Goal: Navigation & Orientation: Find specific page/section

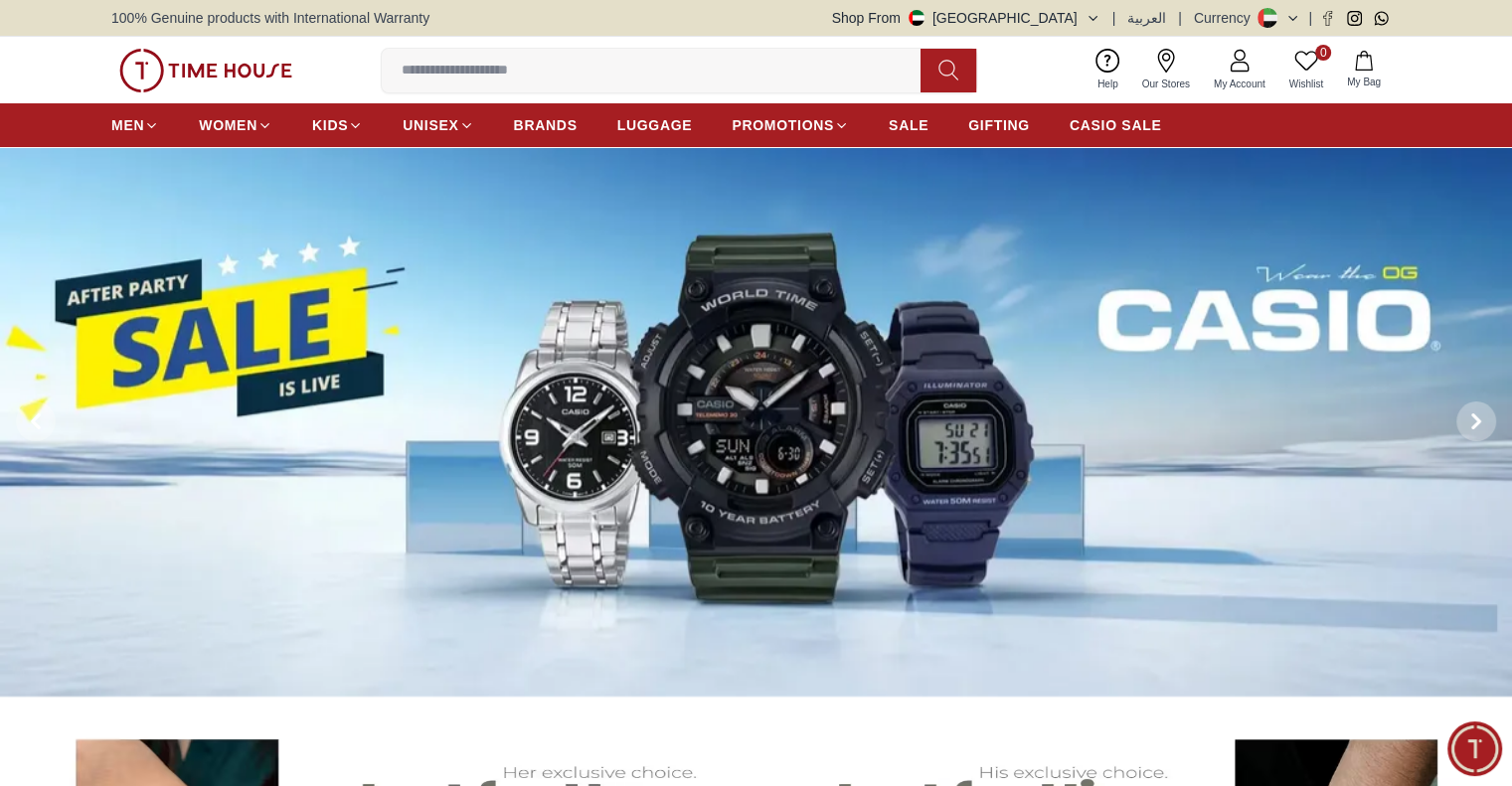
click at [521, 63] on input at bounding box center [659, 71] width 555 height 40
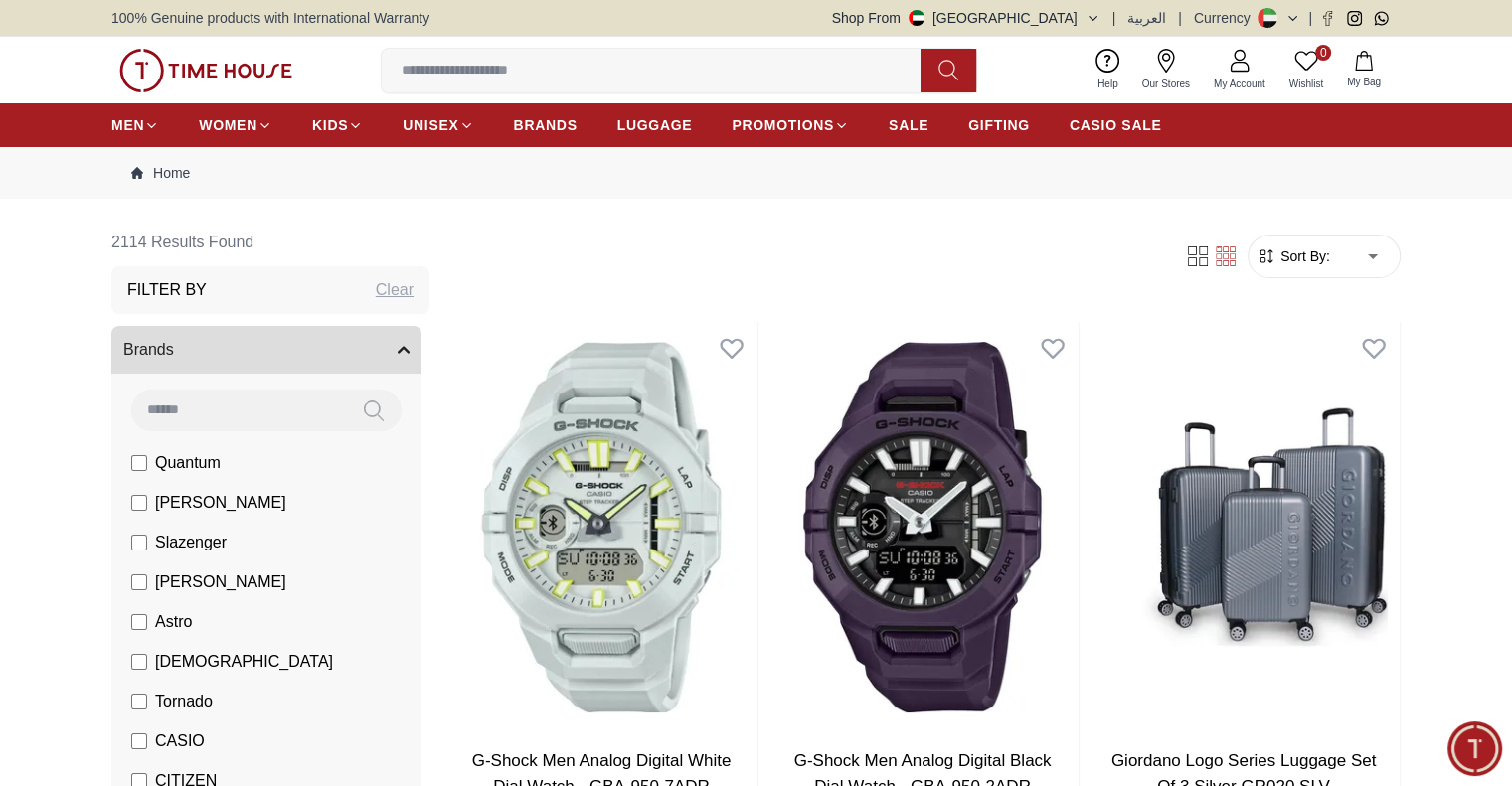
click at [1315, 254] on span "Sort By:" at bounding box center [1303, 256] width 54 height 20
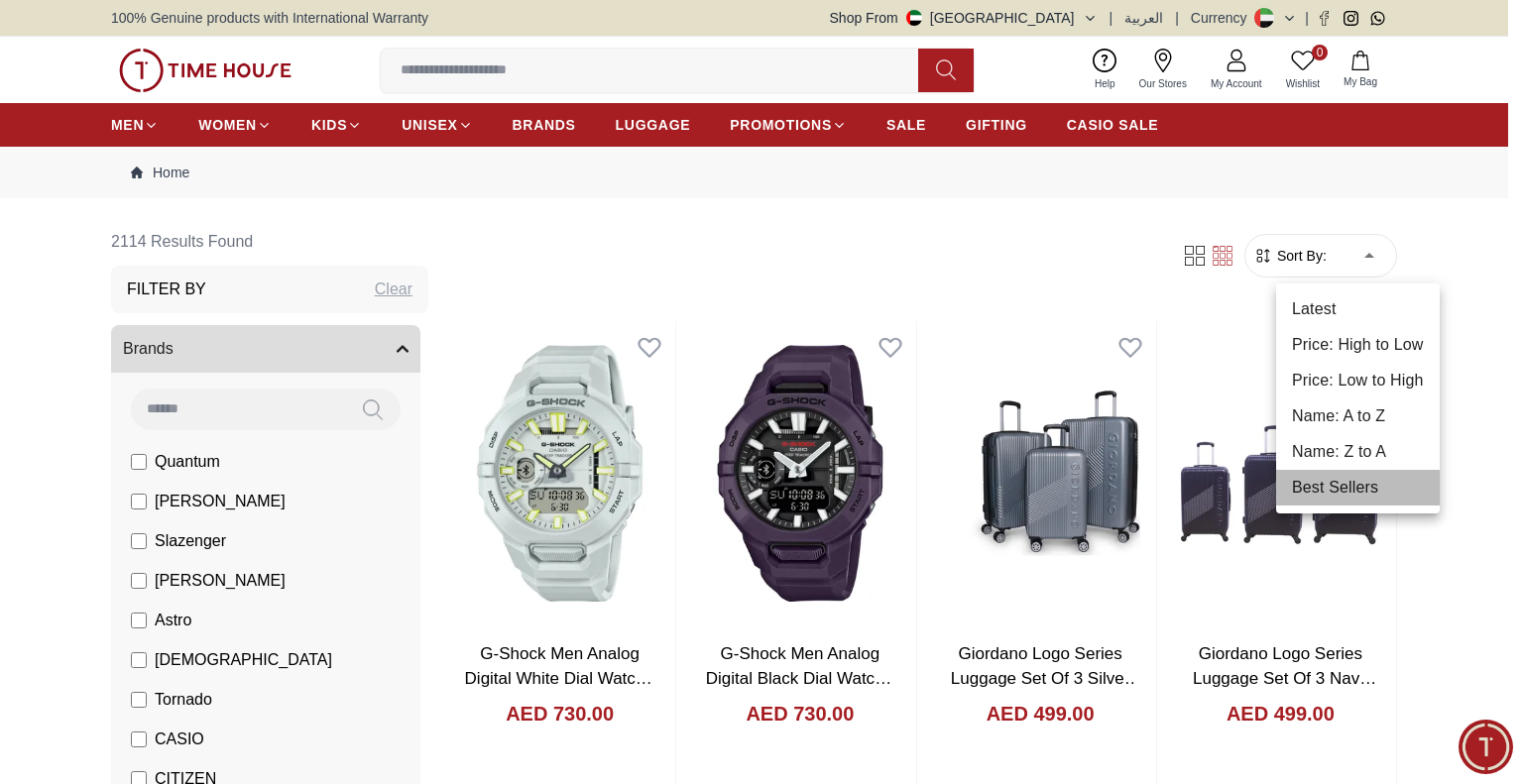
click at [1355, 489] on li "Best Sellers" at bounding box center [1357, 488] width 164 height 36
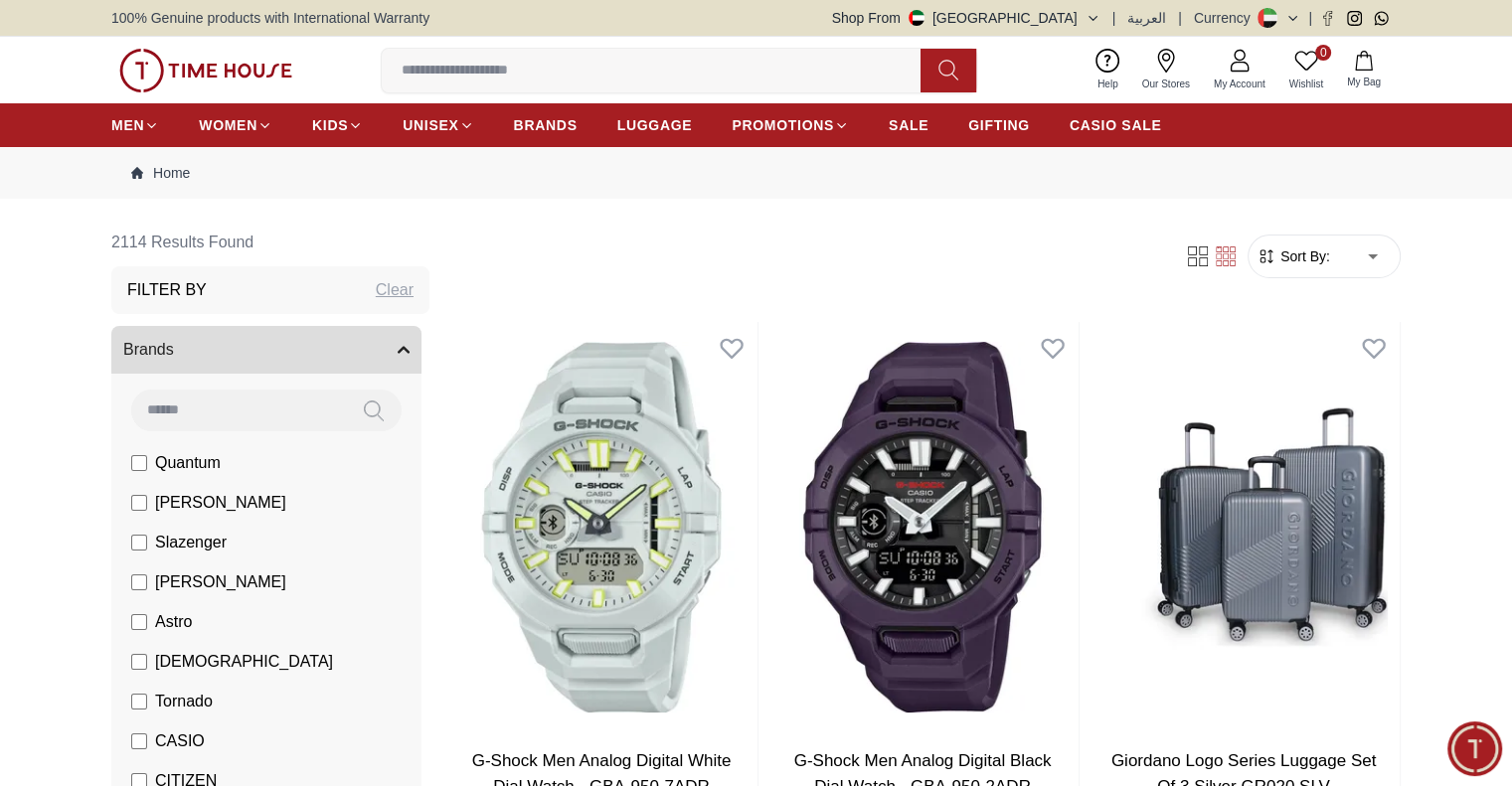
type input "*"
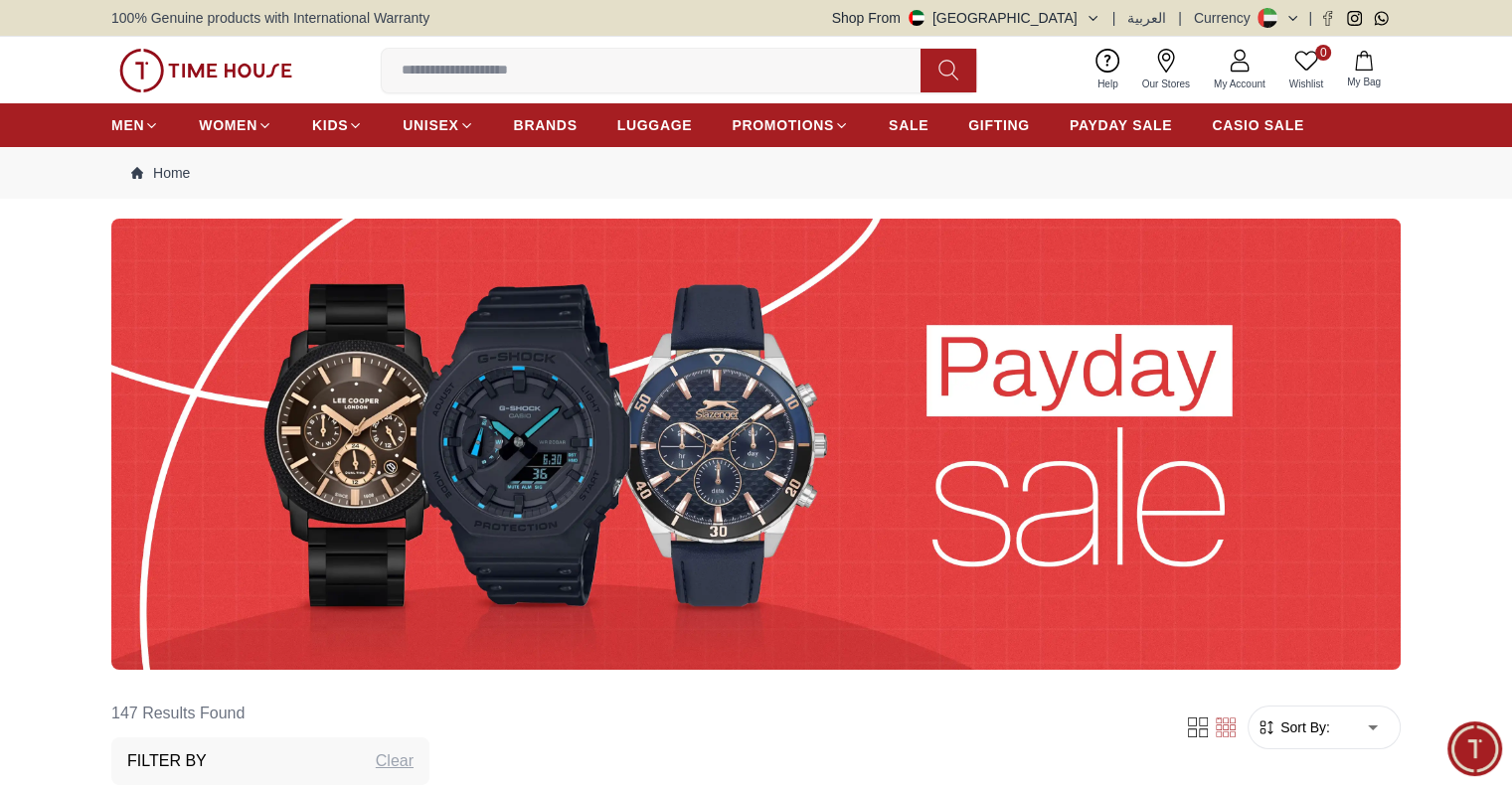
click at [1066, 15] on button "Shop From UAE" at bounding box center [966, 18] width 268 height 20
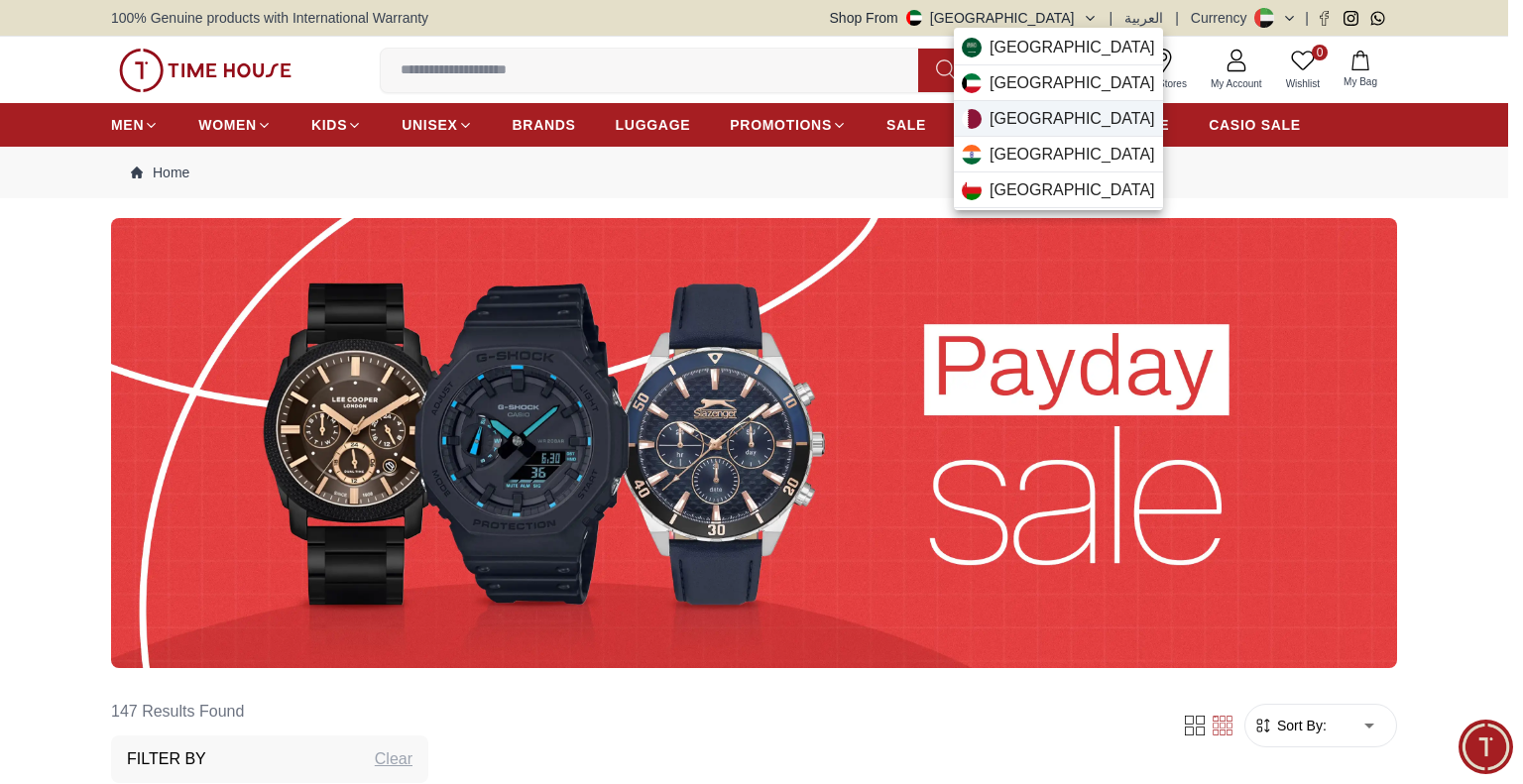
click at [1033, 114] on div "Qatar" at bounding box center [1058, 119] width 209 height 36
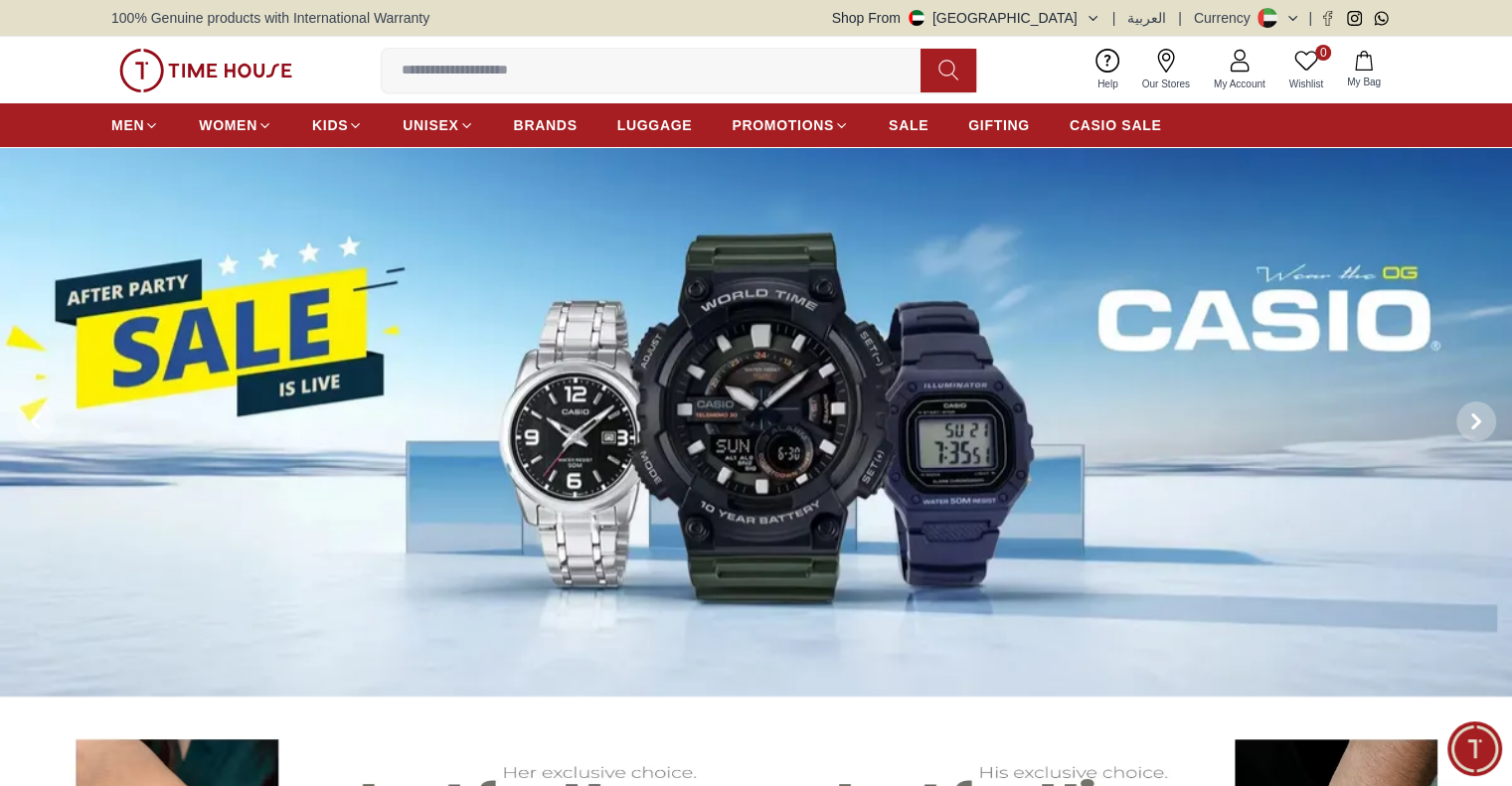
click at [1066, 8] on button "Shop From [GEOGRAPHIC_DATA]" at bounding box center [966, 18] width 268 height 20
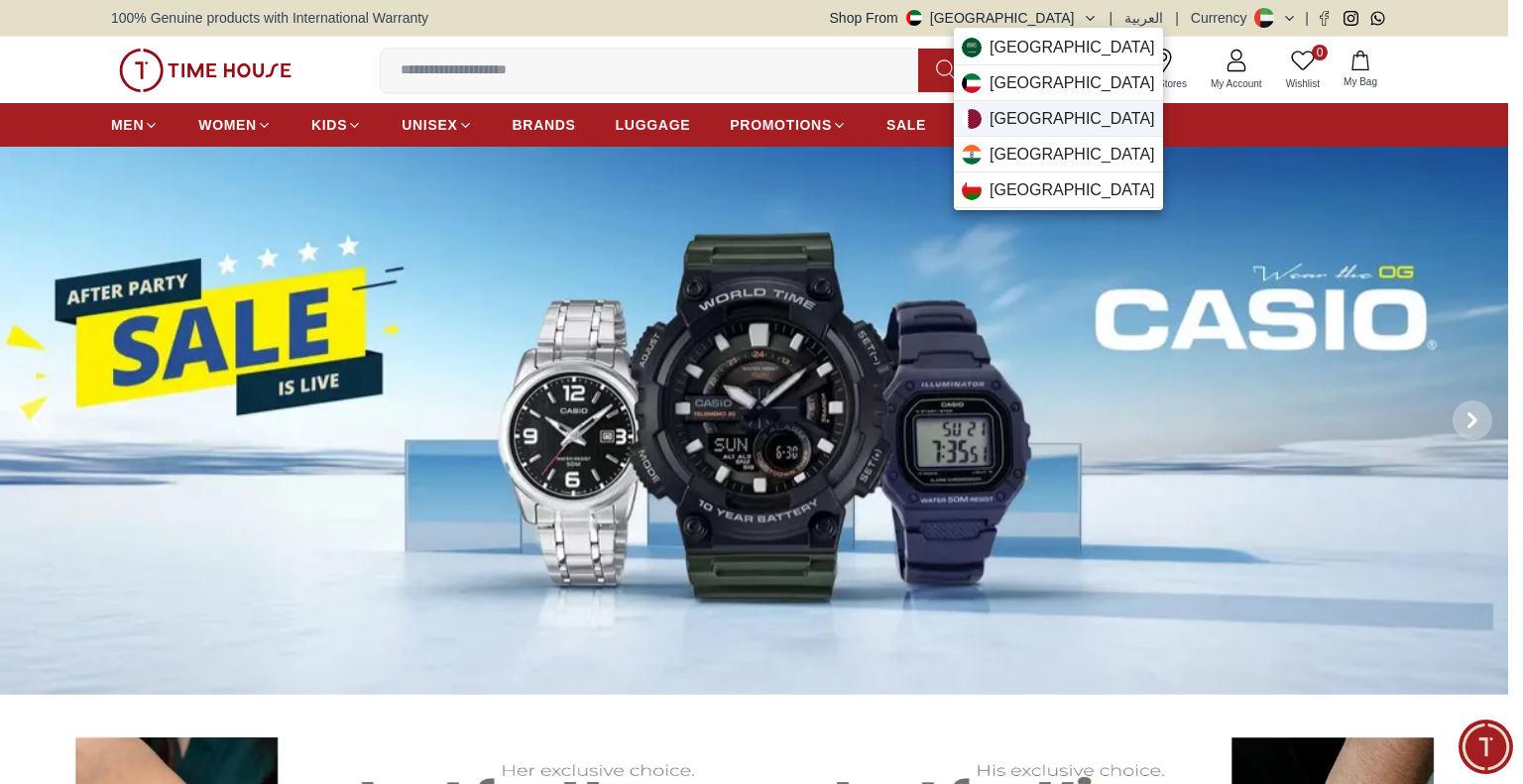
click at [1031, 122] on div "[GEOGRAPHIC_DATA]" at bounding box center [1058, 119] width 209 height 36
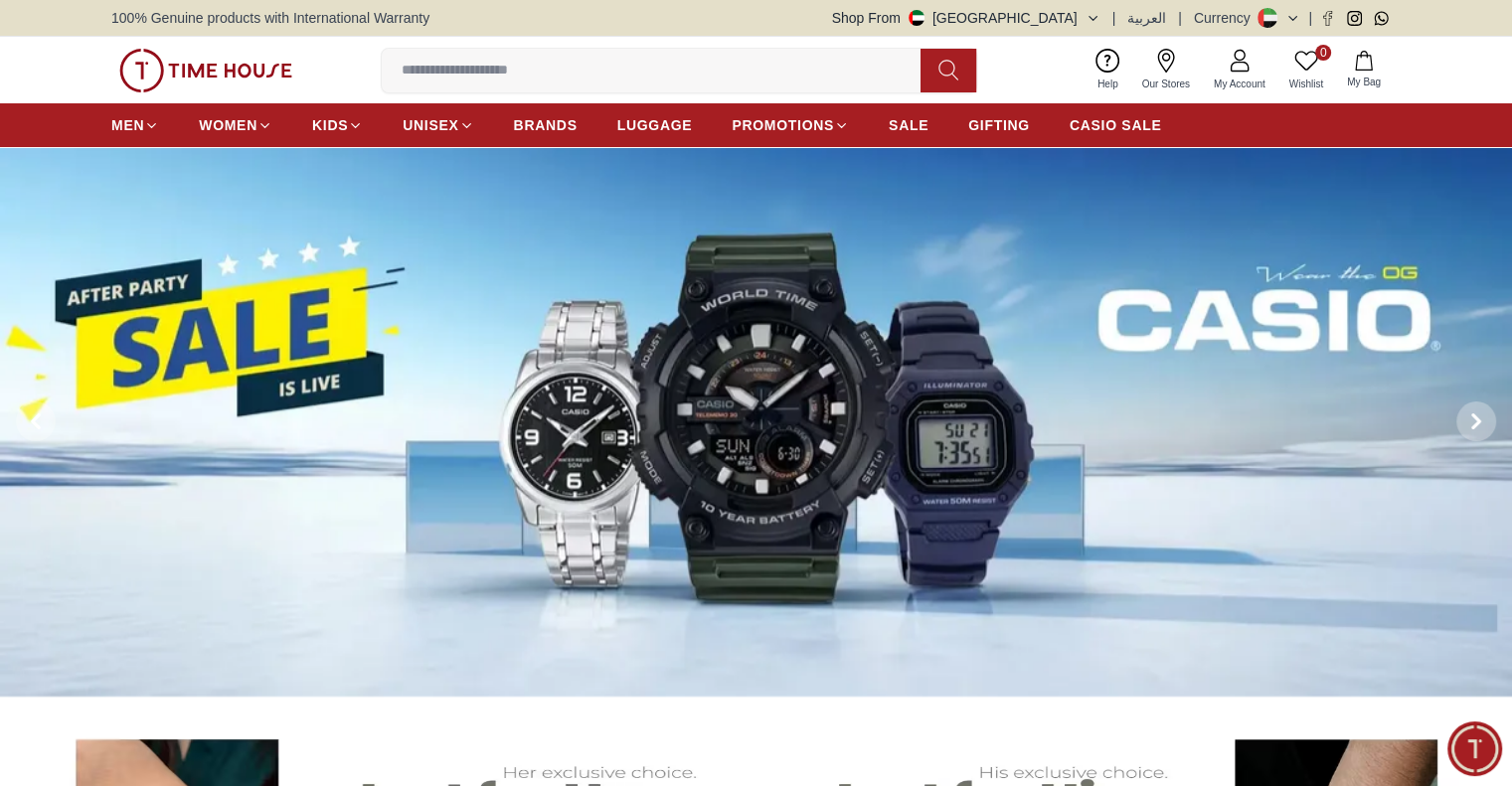
click at [1078, 20] on button "Shop From UAE" at bounding box center [966, 18] width 268 height 20
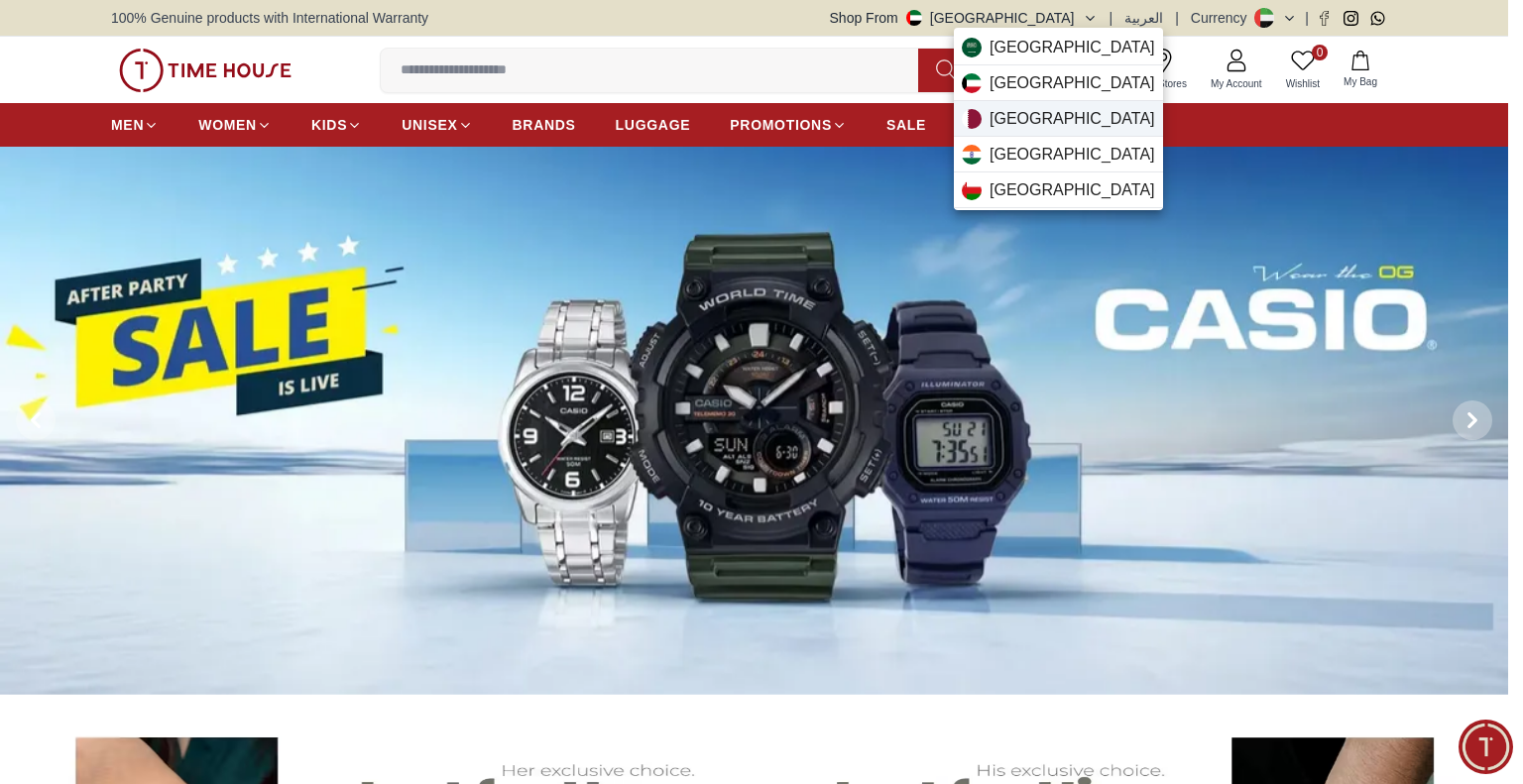
click at [1027, 118] on span "Qatar" at bounding box center [1072, 119] width 166 height 24
